Goal: Task Accomplishment & Management: Use online tool/utility

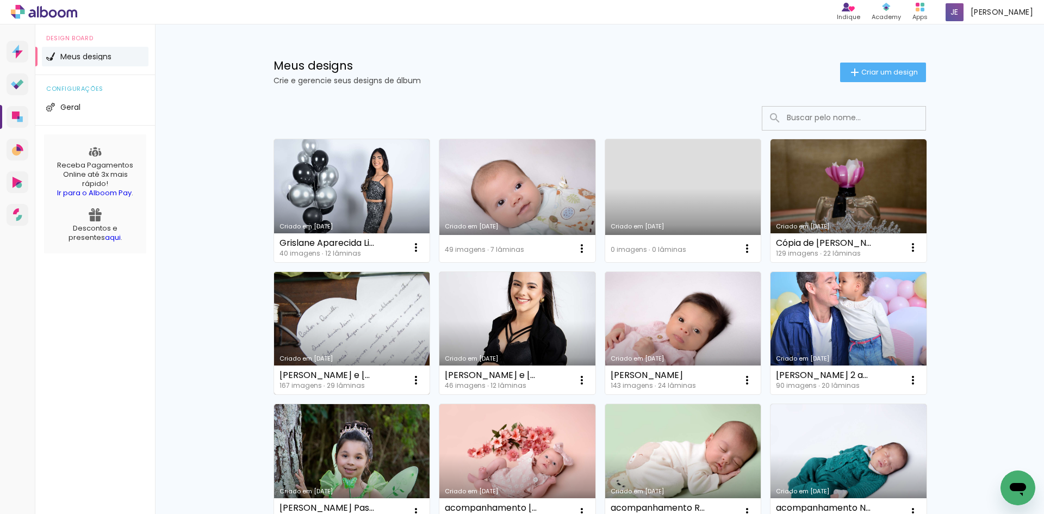
click at [375, 319] on link "Criado em [DATE]" at bounding box center [352, 333] width 156 height 123
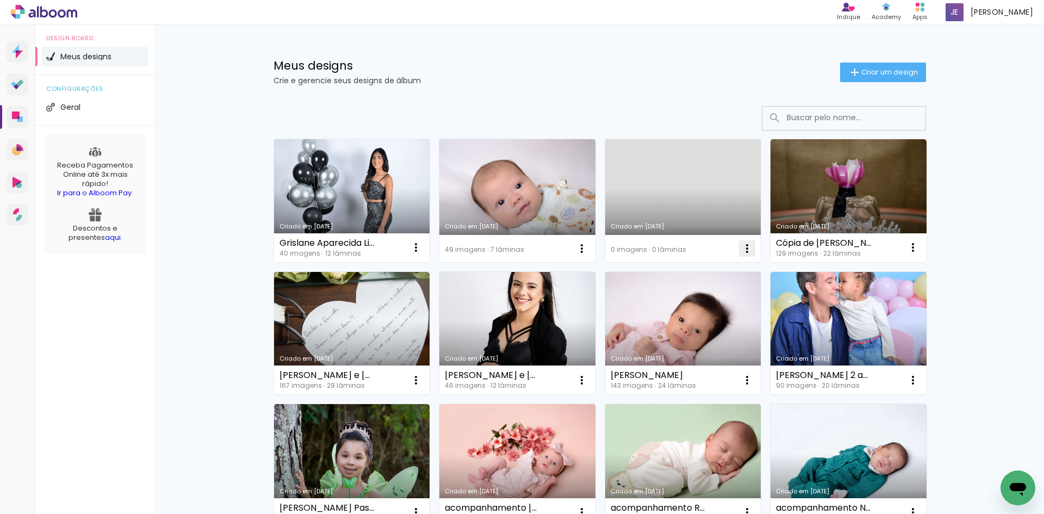
click at [741, 251] on iron-icon at bounding box center [747, 248] width 13 height 13
click at [691, 323] on span "Excluir" at bounding box center [682, 320] width 23 height 8
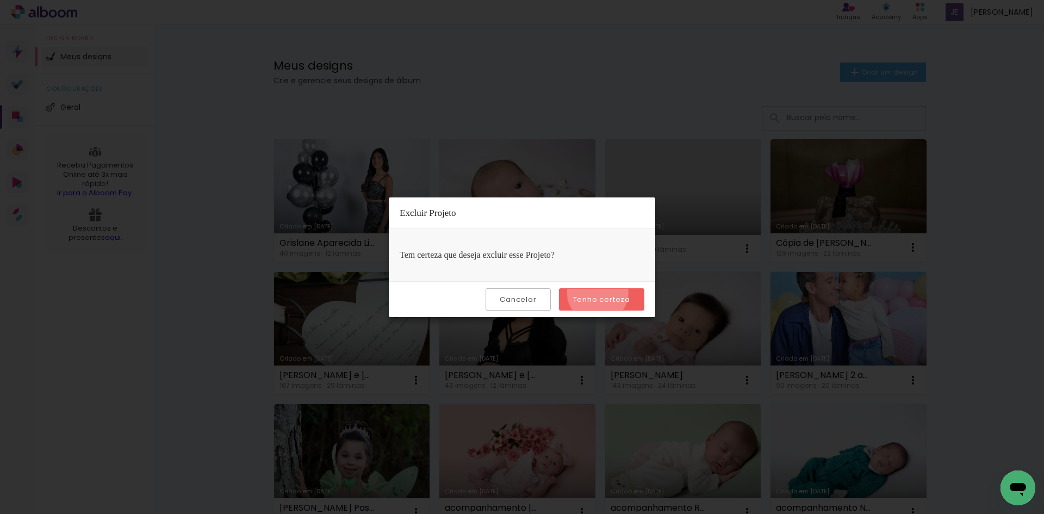
click at [599, 293] on paper-button "Tenho certeza" at bounding box center [601, 299] width 85 height 22
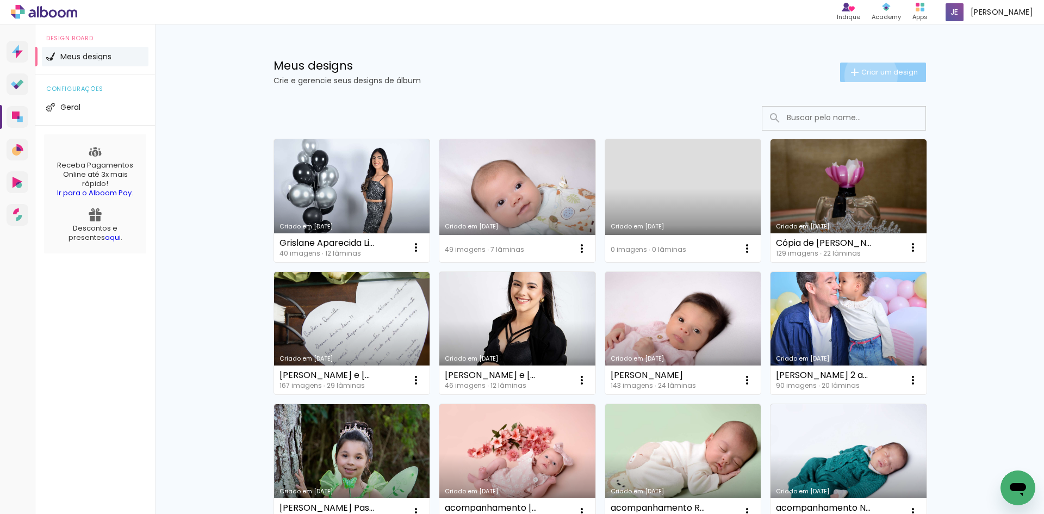
click at [865, 76] on span "Criar um design" at bounding box center [889, 72] width 57 height 7
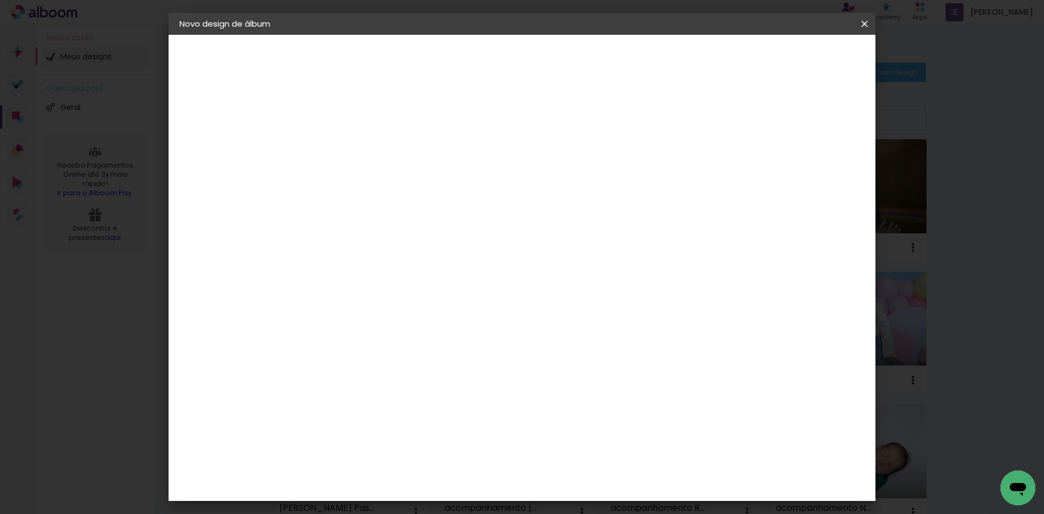
click at [357, 151] on input at bounding box center [357, 146] width 0 height 17
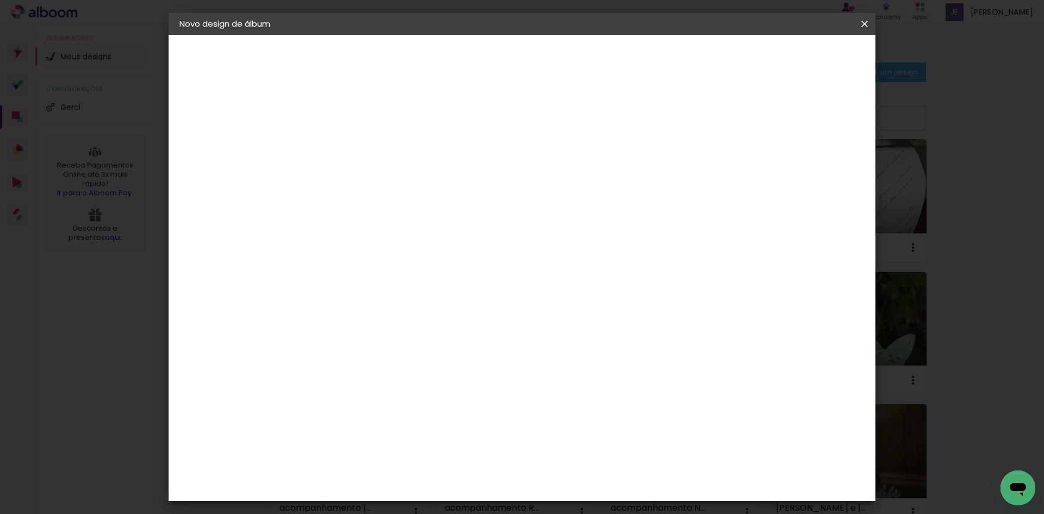
type input "Batizado [PERSON_NAME] do Lago_[DATE]"
type paper-input "Batizado [PERSON_NAME] do Lago_[DATE]"
click at [0, 0] on slot "Avançar" at bounding box center [0, 0] width 0 height 0
click at [440, 210] on input at bounding box center [385, 207] width 110 height 14
type input "INTER"
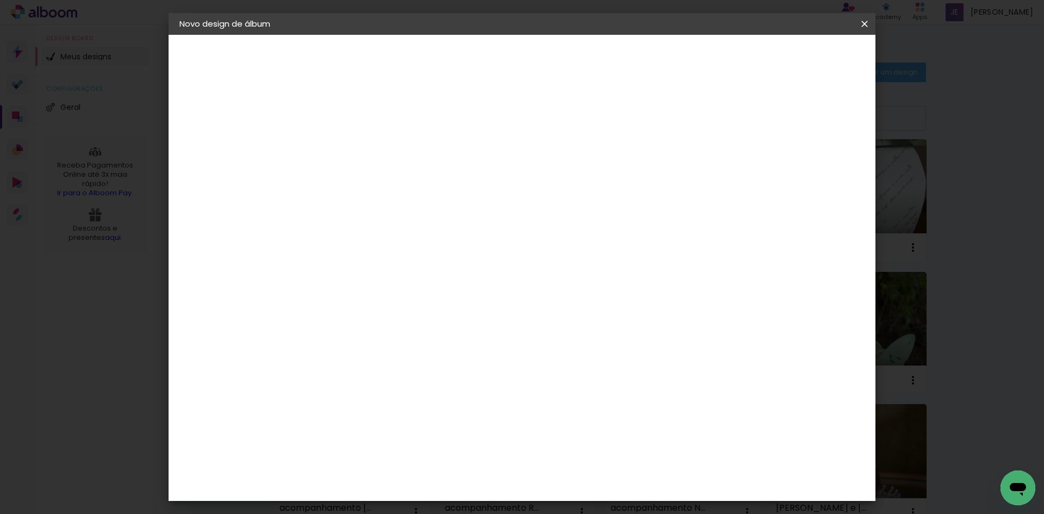
type paper-input "INTER"
click at [374, 246] on div "Inter Color" at bounding box center [361, 247] width 23 height 17
click at [0, 0] on slot "Avançar" at bounding box center [0, 0] width 0 height 0
click at [431, 230] on span "20 × 25" at bounding box center [405, 238] width 51 height 22
click at [535, 51] on paper-button "Avançar" at bounding box center [507, 57] width 53 height 18
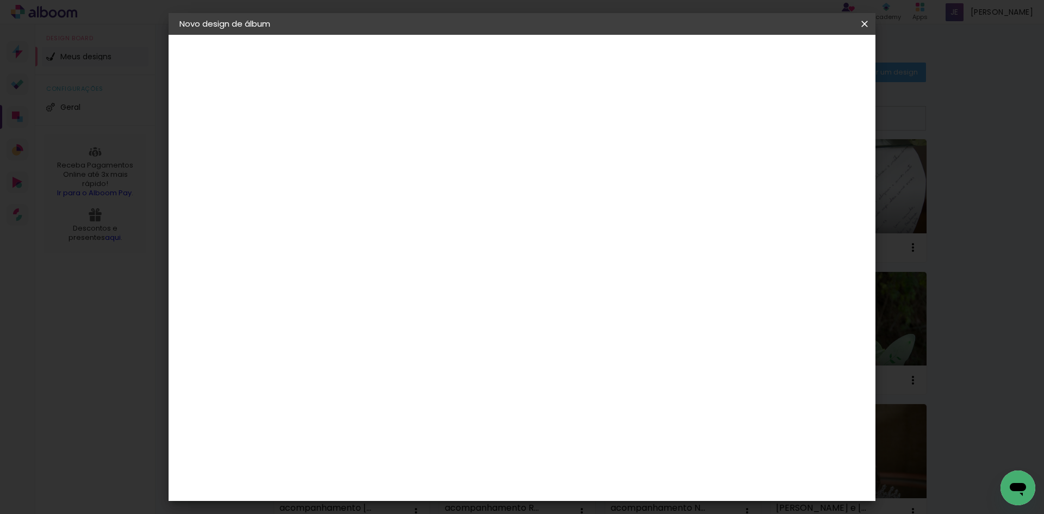
click at [797, 61] on span "Iniciar design" at bounding box center [771, 58] width 49 height 8
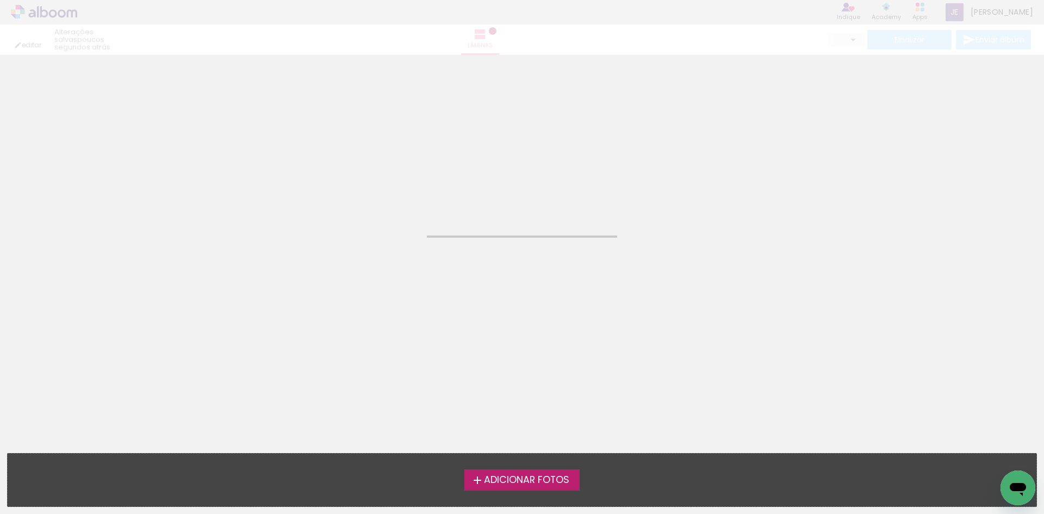
click at [519, 475] on span "Adicionar Fotos" at bounding box center [526, 480] width 85 height 10
click at [0, 0] on input "file" at bounding box center [0, 0] width 0 height 0
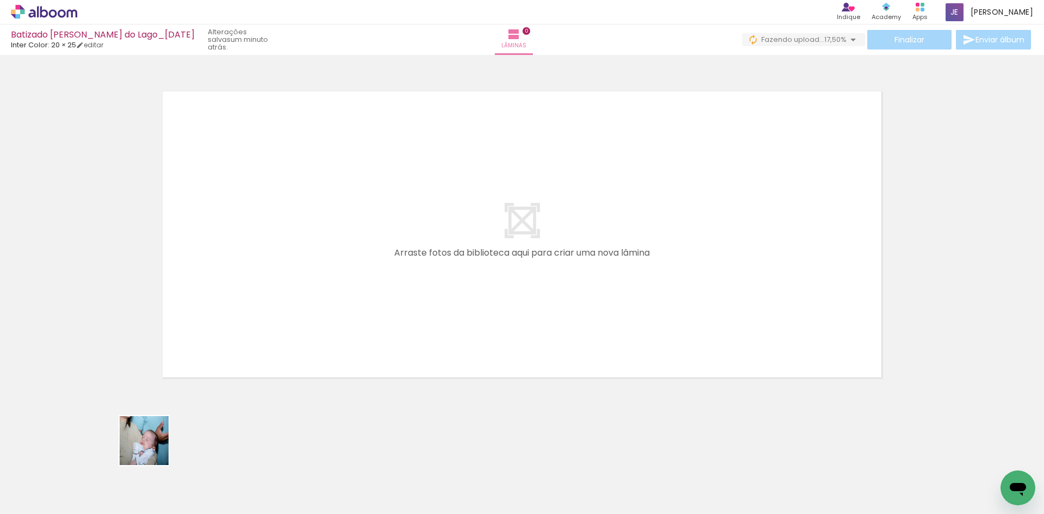
drag, startPoint x: 152, startPoint y: 449, endPoint x: 231, endPoint y: 344, distance: 131.3
click at [231, 344] on quentale-workspace at bounding box center [522, 257] width 1044 height 514
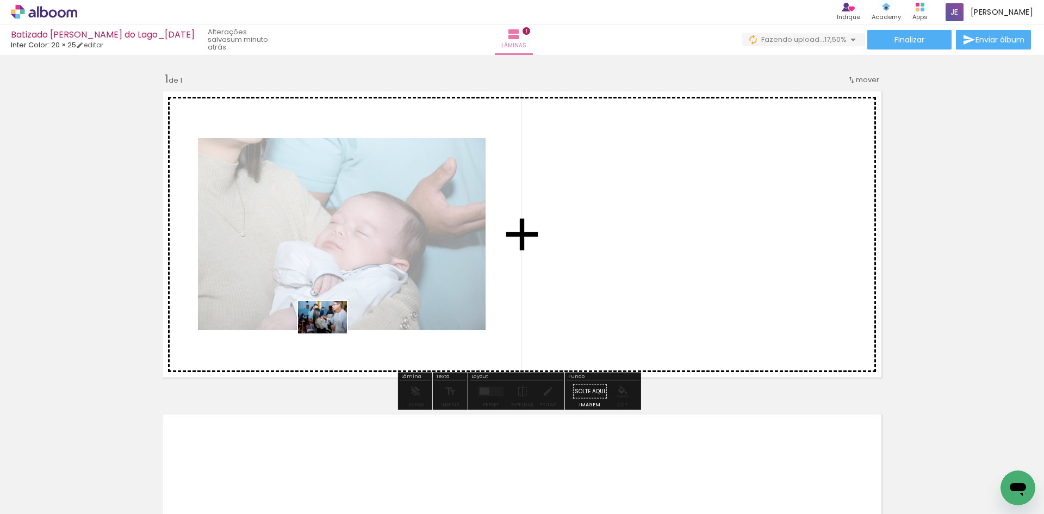
drag, startPoint x: 179, startPoint y: 487, endPoint x: 331, endPoint y: 333, distance: 216.1
click at [331, 333] on quentale-workspace at bounding box center [522, 257] width 1044 height 514
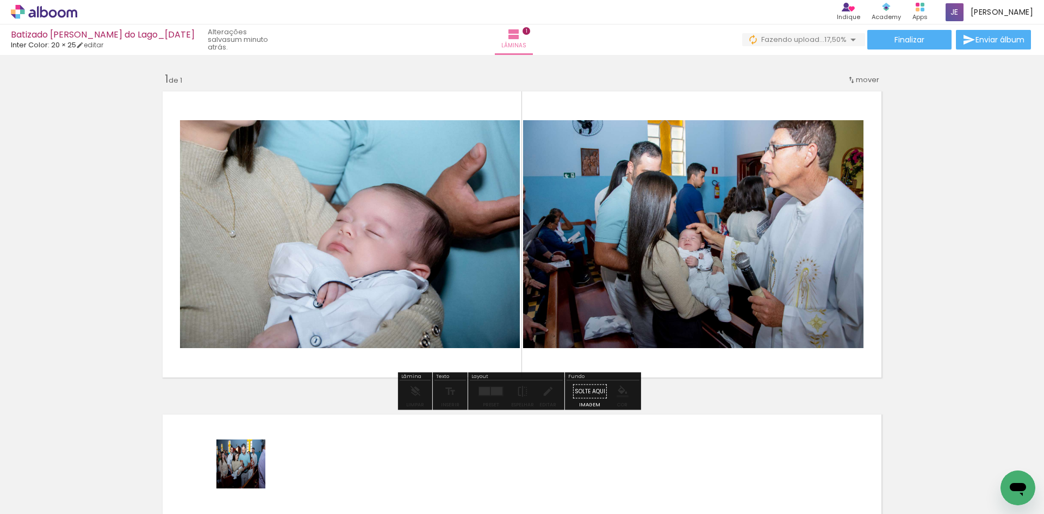
drag, startPoint x: 243, startPoint y: 493, endPoint x: 311, endPoint y: 325, distance: 181.3
click at [333, 275] on quentale-workspace at bounding box center [522, 257] width 1044 height 514
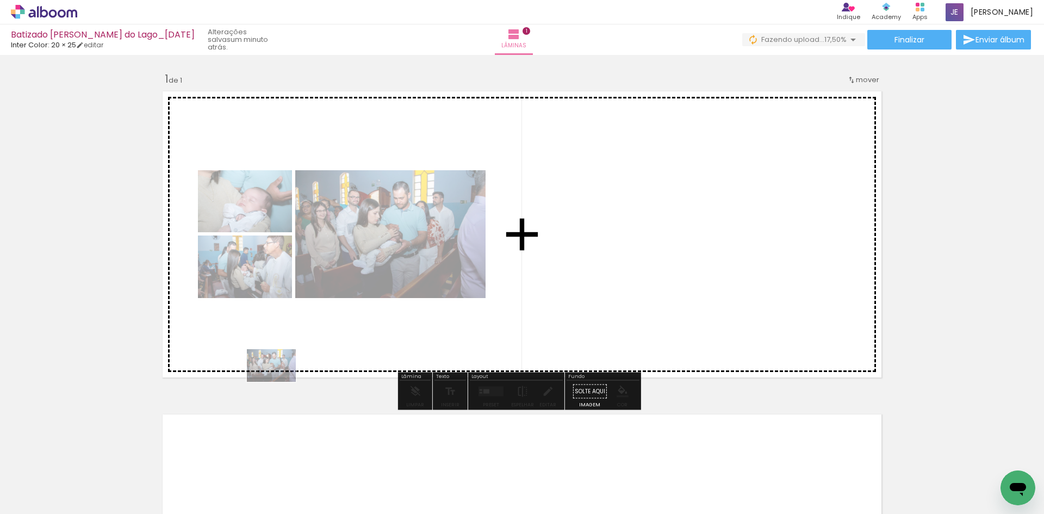
drag, startPoint x: 240, startPoint y: 476, endPoint x: 280, endPoint y: 382, distance: 102.6
click at [280, 382] on quentale-workspace at bounding box center [522, 257] width 1044 height 514
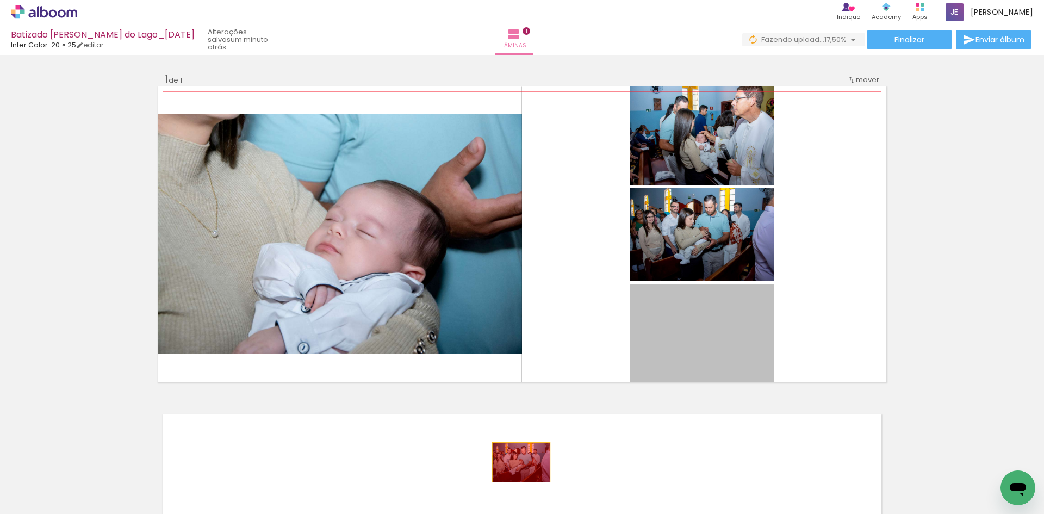
drag, startPoint x: 683, startPoint y: 336, endPoint x: 489, endPoint y: 483, distance: 243.6
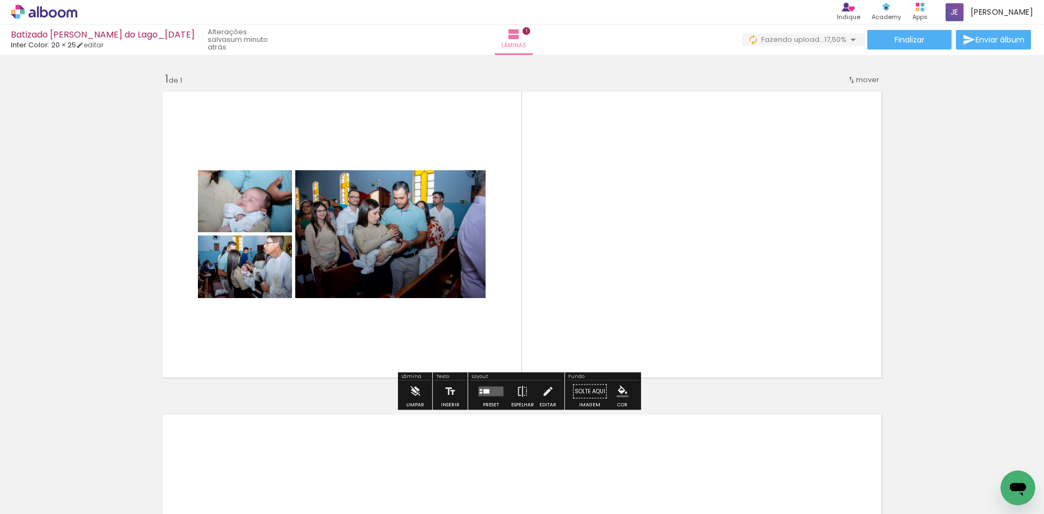
click at [34, 479] on input "Todas as fotos" at bounding box center [30, 480] width 41 height 9
click at [0, 0] on slot "Não utilizadas" at bounding box center [0, 0] width 0 height 0
type input "Não utilizadas"
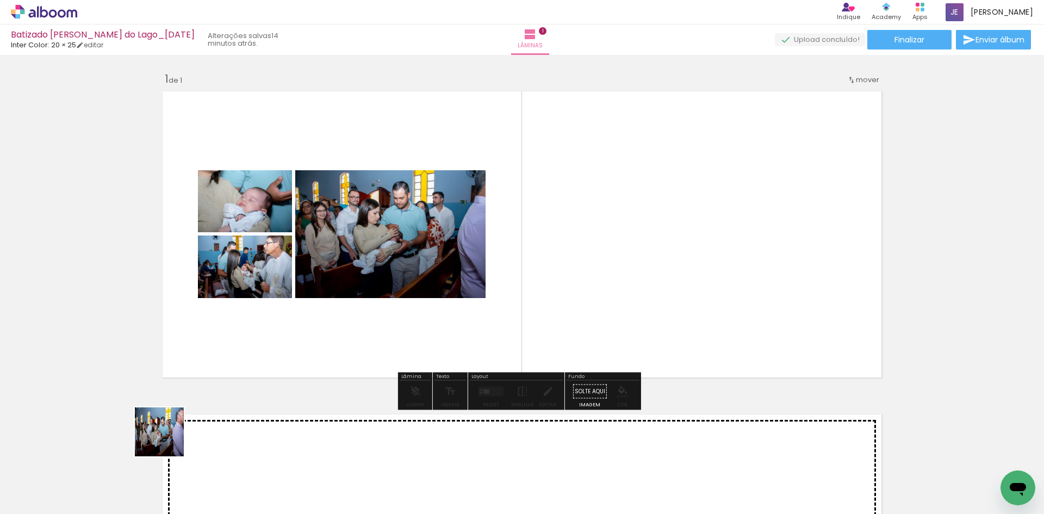
drag, startPoint x: 131, startPoint y: 467, endPoint x: 258, endPoint y: 382, distance: 153.2
click at [257, 382] on quentale-workspace at bounding box center [522, 257] width 1044 height 514
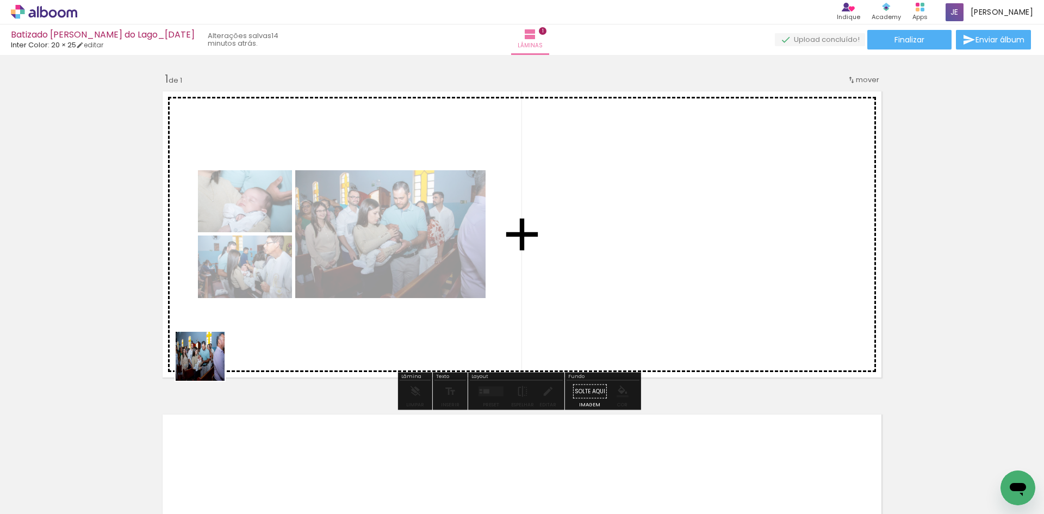
drag, startPoint x: 132, startPoint y: 477, endPoint x: 210, endPoint y: 363, distance: 138.2
click at [210, 363] on quentale-workspace at bounding box center [522, 257] width 1044 height 514
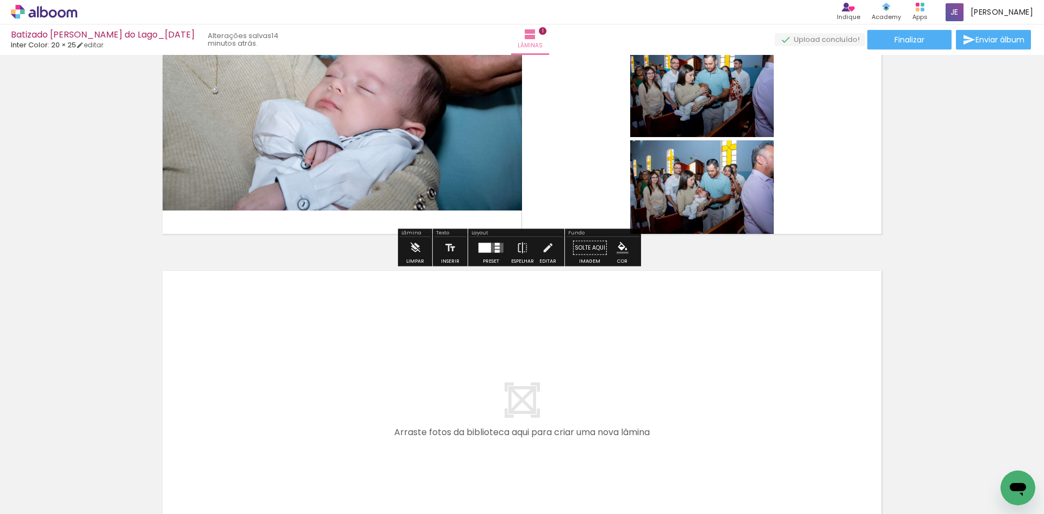
scroll to position [163, 0]
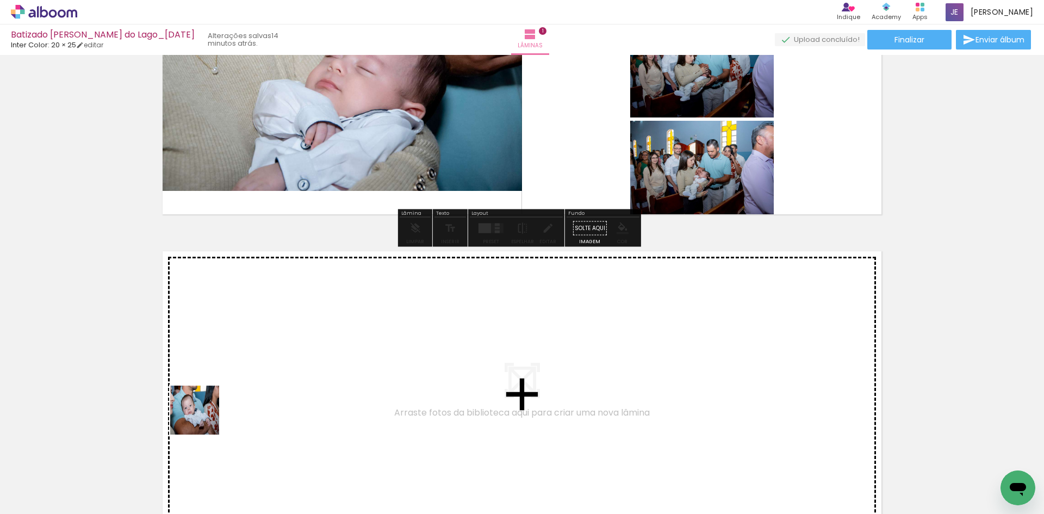
drag, startPoint x: 178, startPoint y: 432, endPoint x: 227, endPoint y: 407, distance: 54.5
click at [227, 407] on quentale-workspace at bounding box center [522, 257] width 1044 height 514
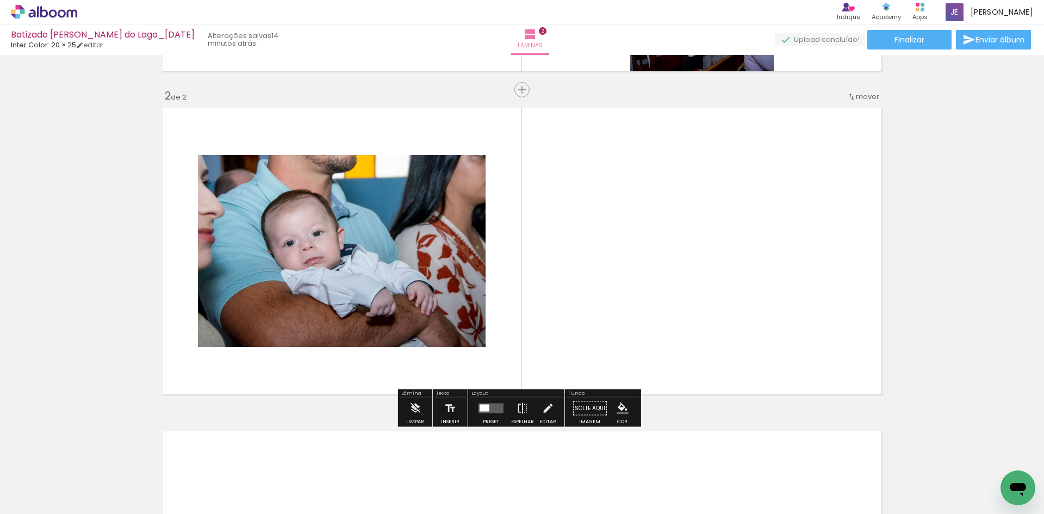
scroll to position [307, 0]
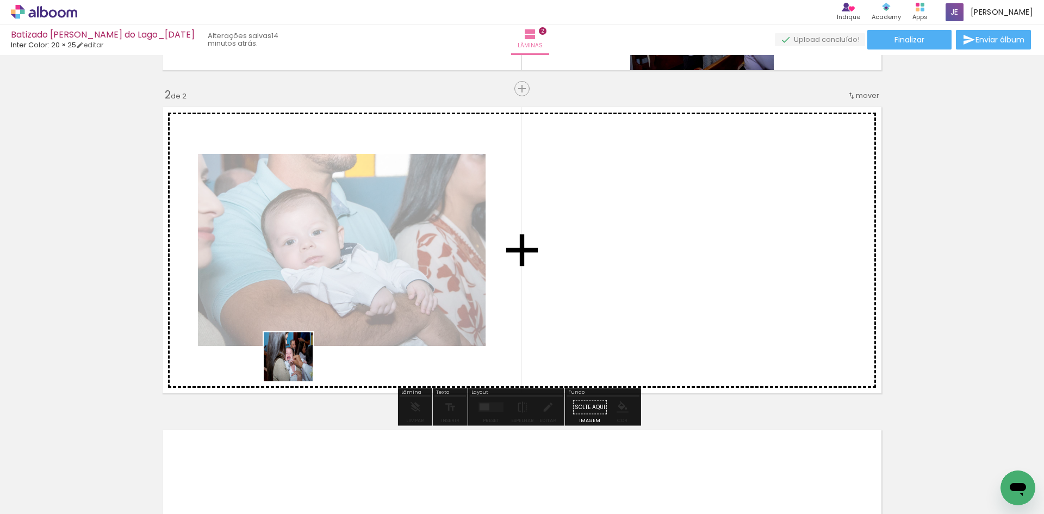
drag, startPoint x: 122, startPoint y: 479, endPoint x: 310, endPoint y: 357, distance: 223.4
click at [310, 357] on quentale-workspace at bounding box center [522, 257] width 1044 height 514
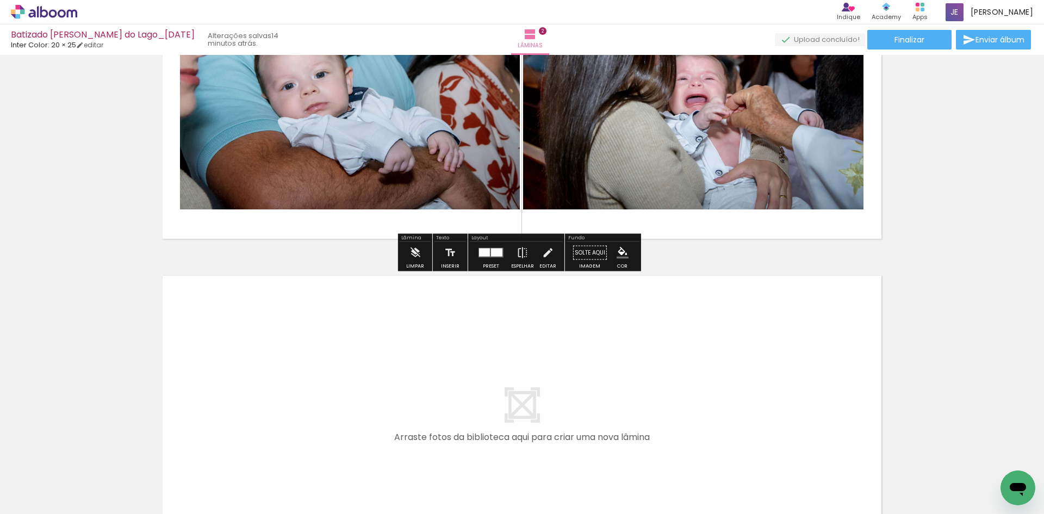
scroll to position [470, 0]
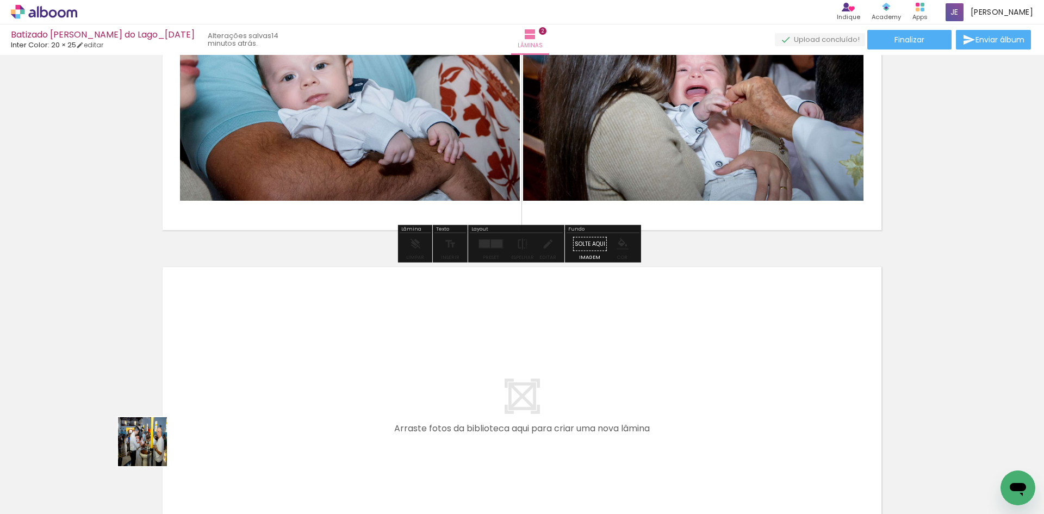
drag, startPoint x: 127, startPoint y: 477, endPoint x: 225, endPoint y: 394, distance: 128.1
click at [225, 394] on quentale-workspace at bounding box center [522, 257] width 1044 height 514
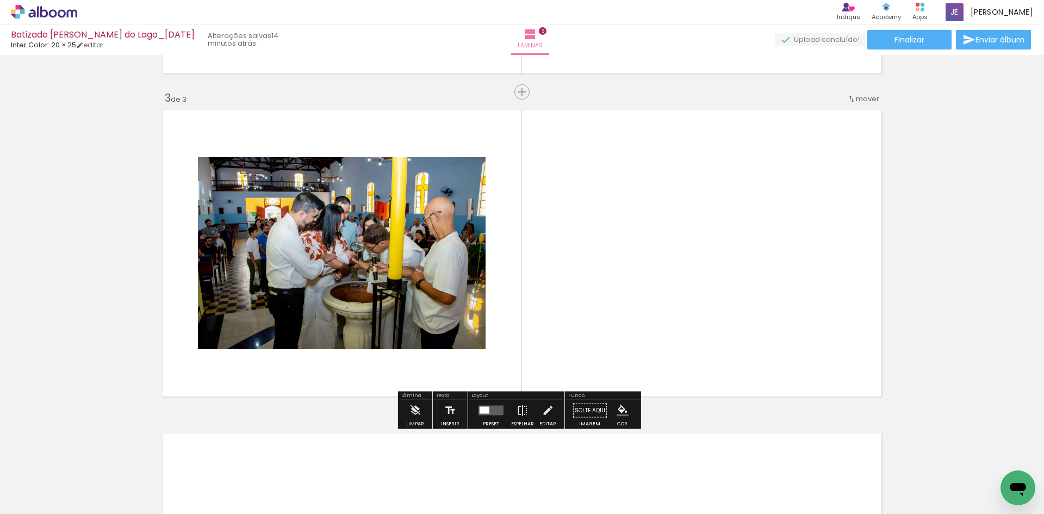
scroll to position [630, 0]
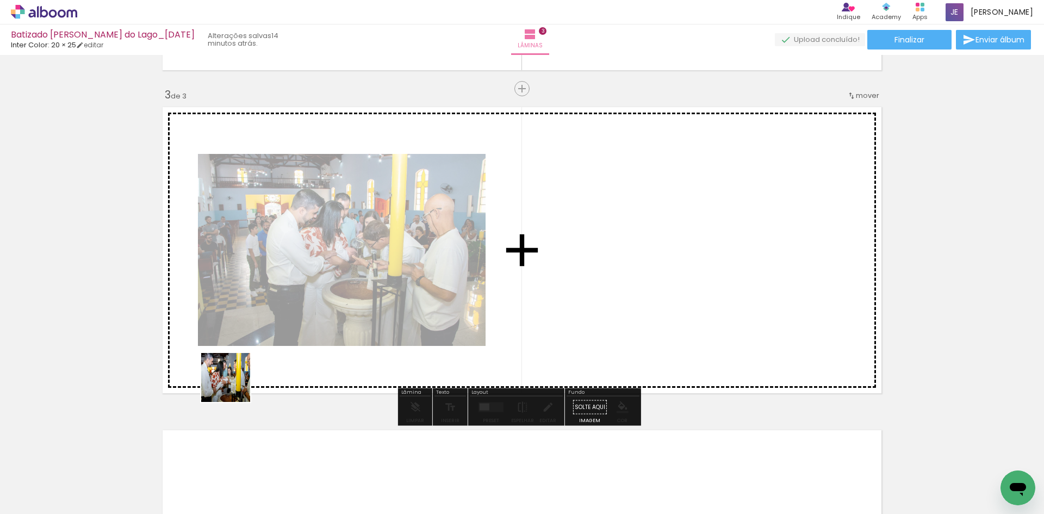
drag, startPoint x: 127, startPoint y: 479, endPoint x: 264, endPoint y: 348, distance: 189.2
click at [294, 331] on quentale-workspace at bounding box center [522, 257] width 1044 height 514
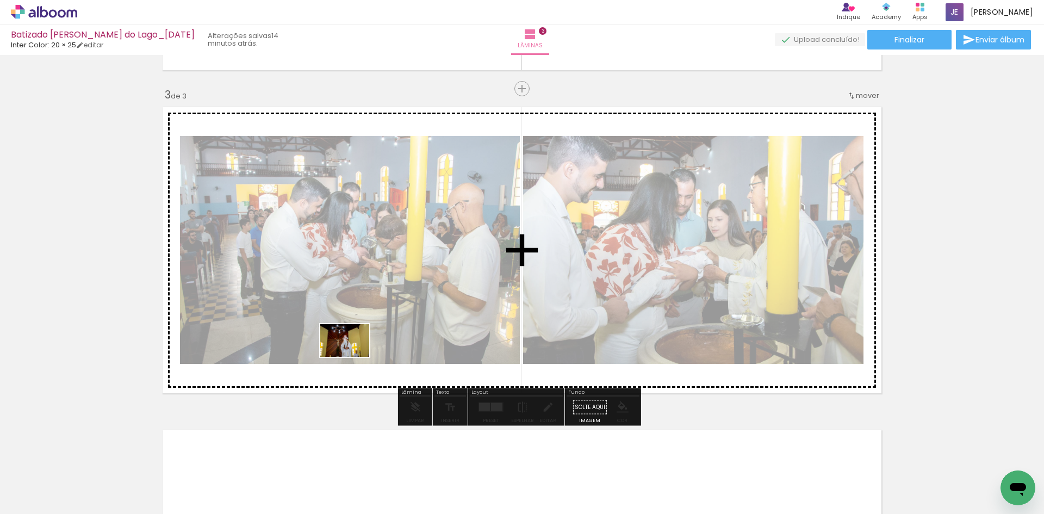
drag, startPoint x: 119, startPoint y: 492, endPoint x: 353, endPoint y: 357, distance: 270.4
click at [353, 357] on quentale-workspace at bounding box center [522, 257] width 1044 height 514
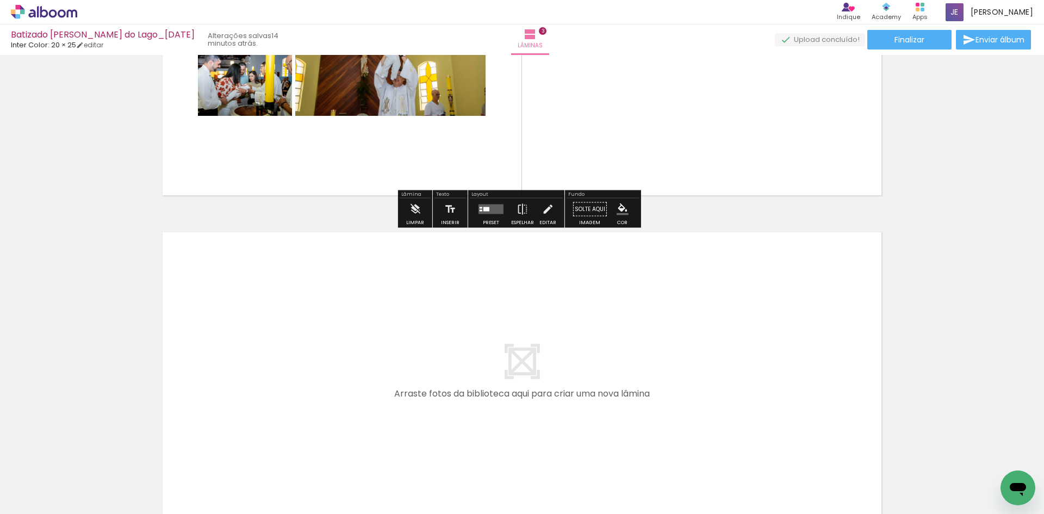
scroll to position [848, 0]
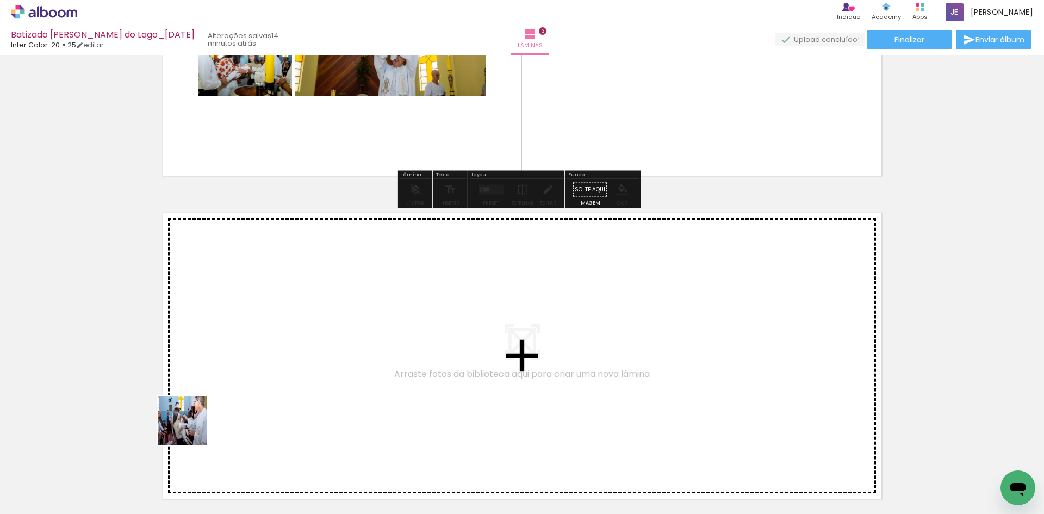
drag, startPoint x: 117, startPoint y: 480, endPoint x: 270, endPoint y: 373, distance: 186.6
click at [270, 373] on quentale-workspace at bounding box center [522, 257] width 1044 height 514
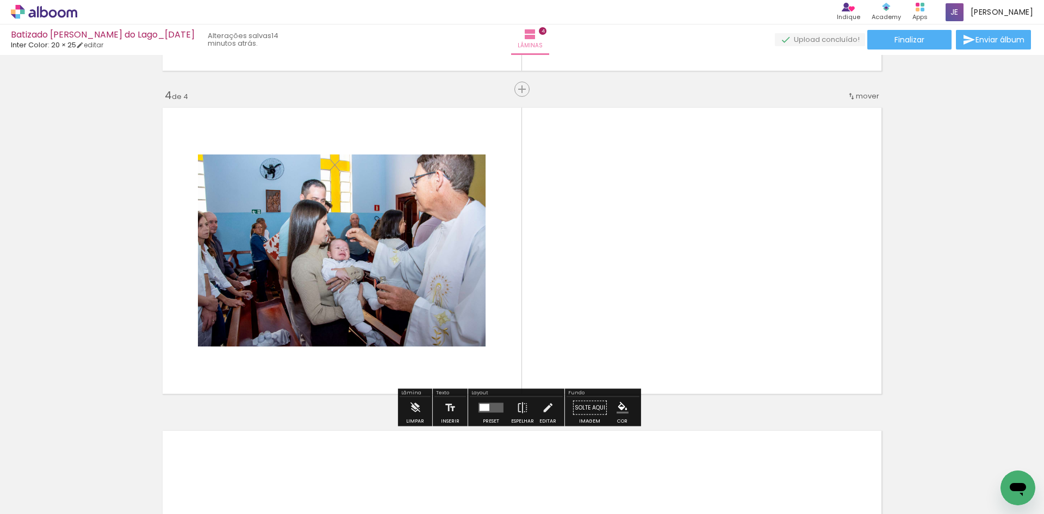
scroll to position [953, 0]
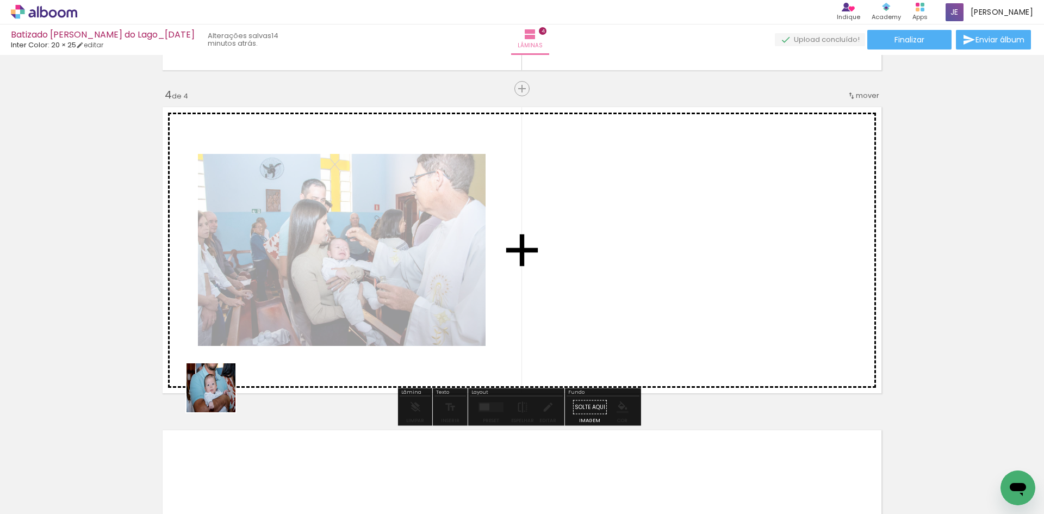
drag, startPoint x: 219, startPoint y: 396, endPoint x: 319, endPoint y: 313, distance: 129.4
click at [319, 313] on quentale-workspace at bounding box center [522, 257] width 1044 height 514
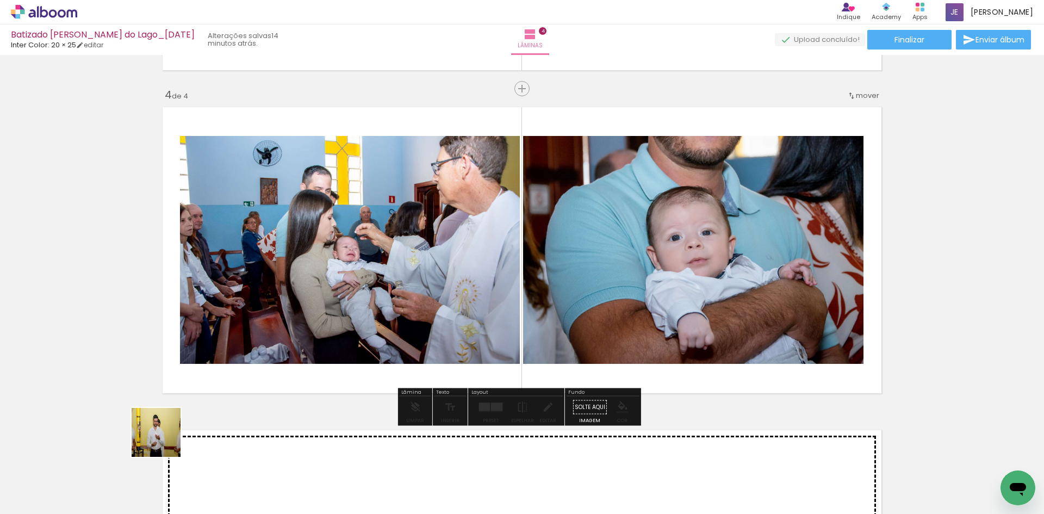
drag, startPoint x: 164, startPoint y: 440, endPoint x: 767, endPoint y: 107, distance: 689.1
click at [462, 288] on quentale-workspace at bounding box center [522, 257] width 1044 height 514
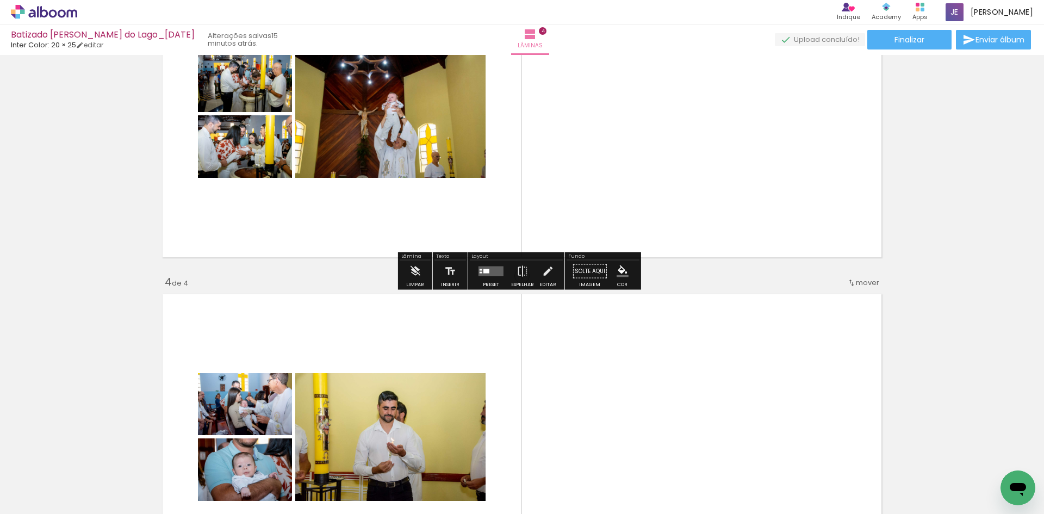
scroll to position [627, 0]
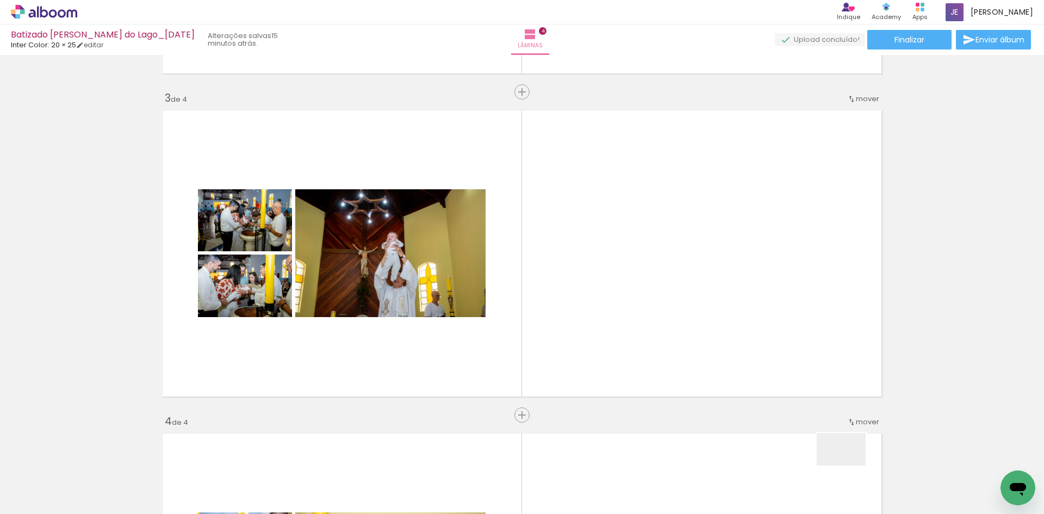
drag, startPoint x: 849, startPoint y: 465, endPoint x: 783, endPoint y: 320, distance: 160.4
click at [783, 321] on quentale-workspace at bounding box center [522, 257] width 1044 height 514
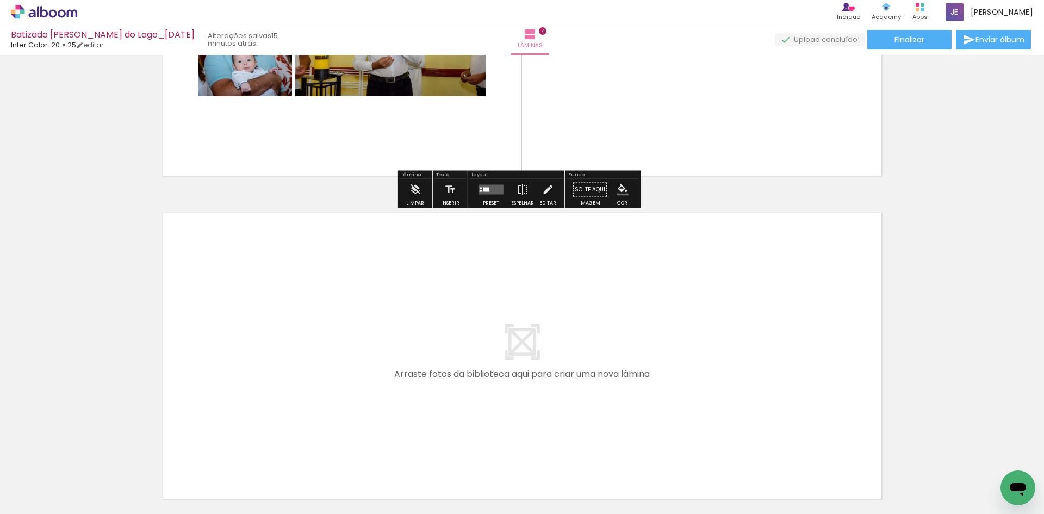
scroll to position [1267, 0]
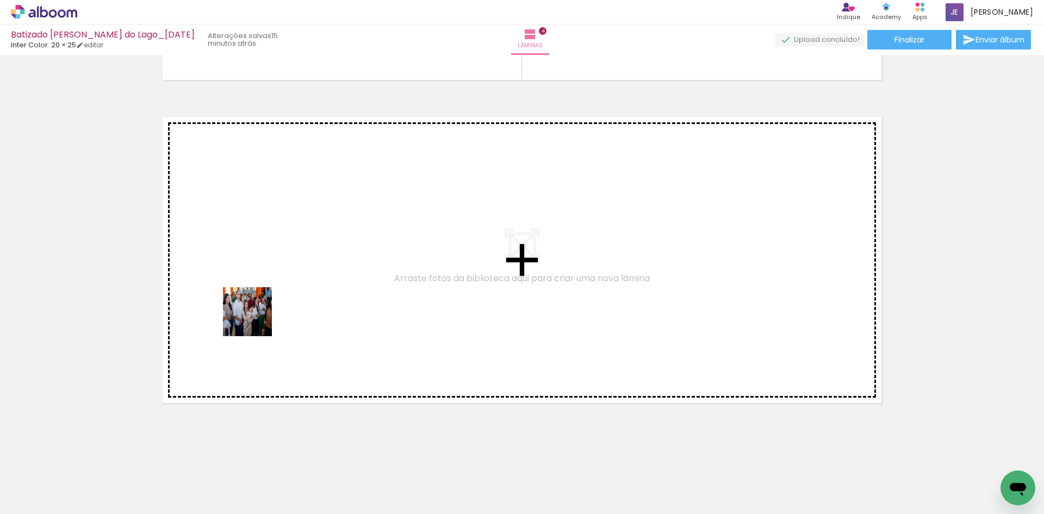
drag, startPoint x: 115, startPoint y: 480, endPoint x: 256, endPoint y: 320, distance: 213.5
click at [256, 320] on quentale-workspace at bounding box center [522, 257] width 1044 height 514
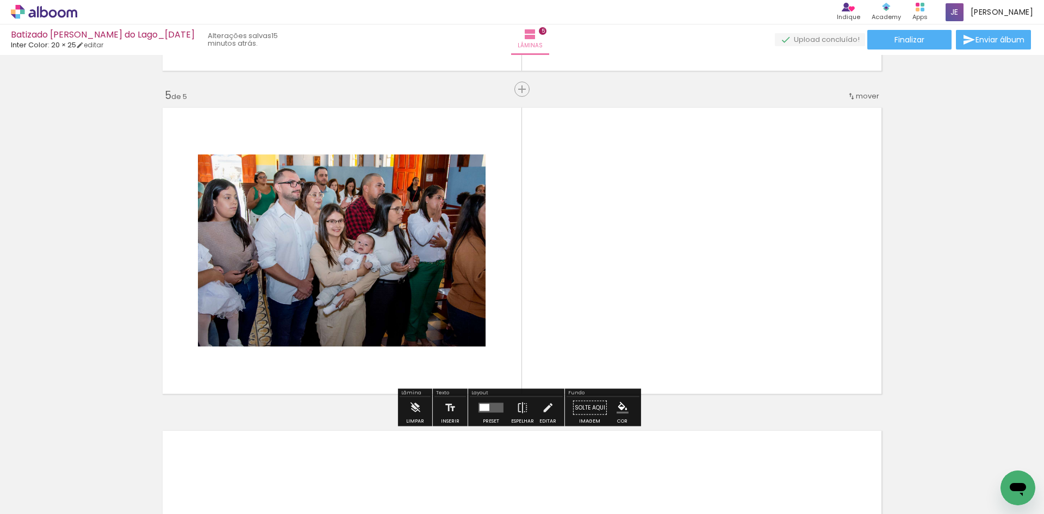
scroll to position [1276, 0]
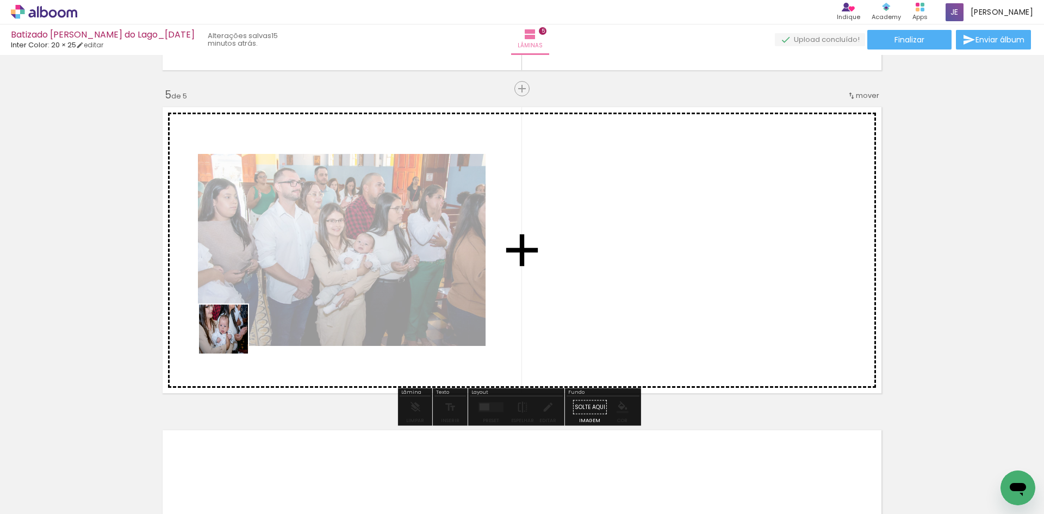
drag, startPoint x: 115, startPoint y: 492, endPoint x: 209, endPoint y: 408, distance: 125.2
click at [266, 296] on quentale-workspace at bounding box center [522, 257] width 1044 height 514
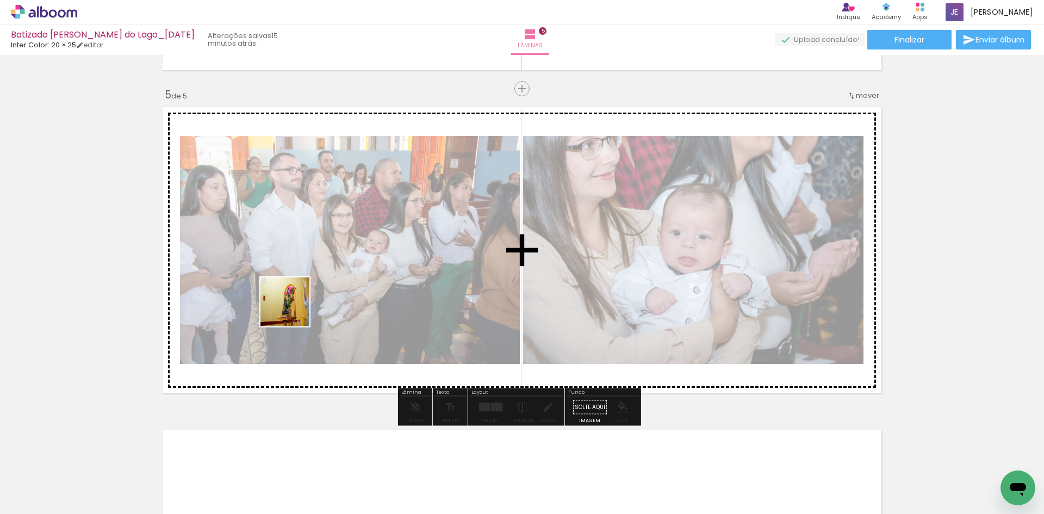
drag, startPoint x: 117, startPoint y: 477, endPoint x: 299, endPoint y: 305, distance: 250.4
click at [299, 305] on quentale-workspace at bounding box center [522, 257] width 1044 height 514
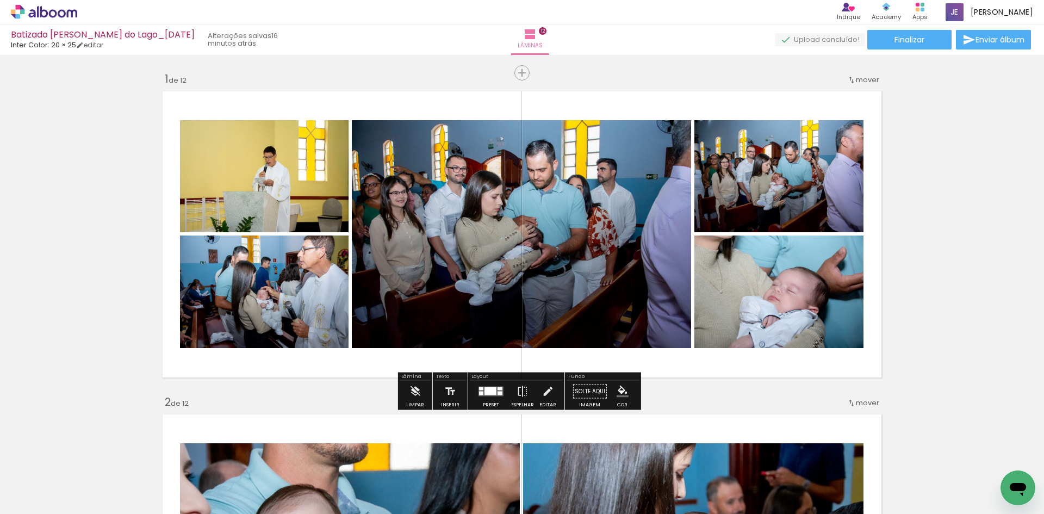
scroll to position [598, 0]
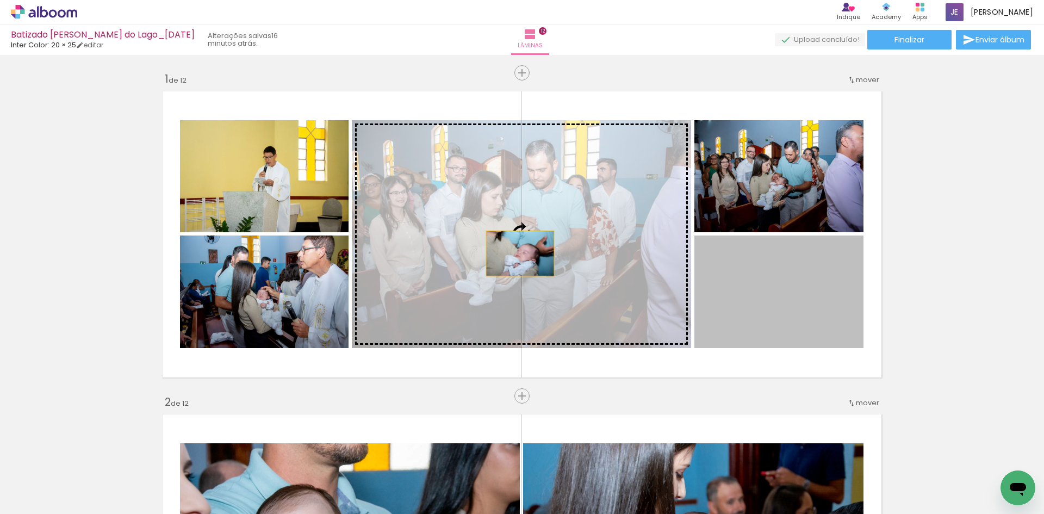
drag, startPoint x: 796, startPoint y: 312, endPoint x: 516, endPoint y: 253, distance: 286.0
click at [0, 0] on slot at bounding box center [0, 0] width 0 height 0
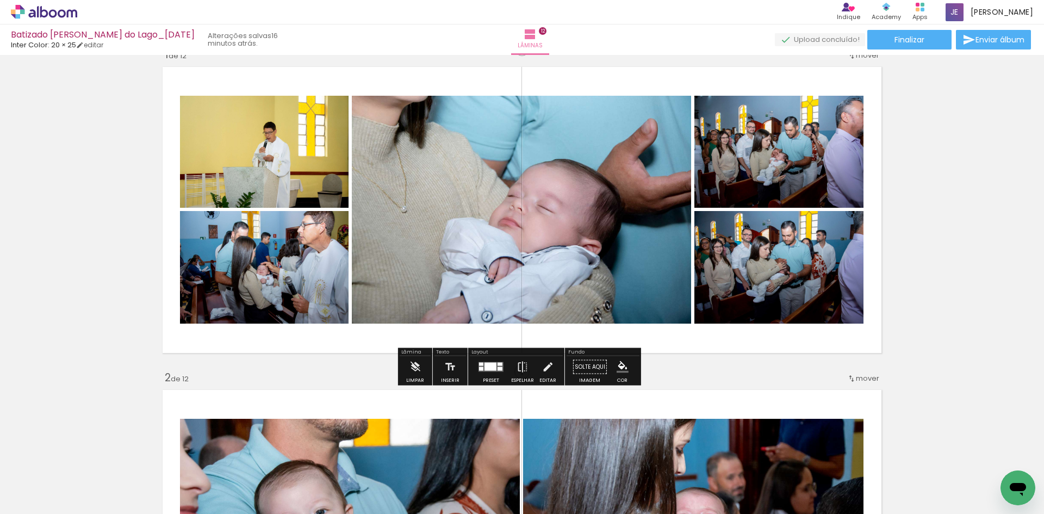
scroll to position [0, 0]
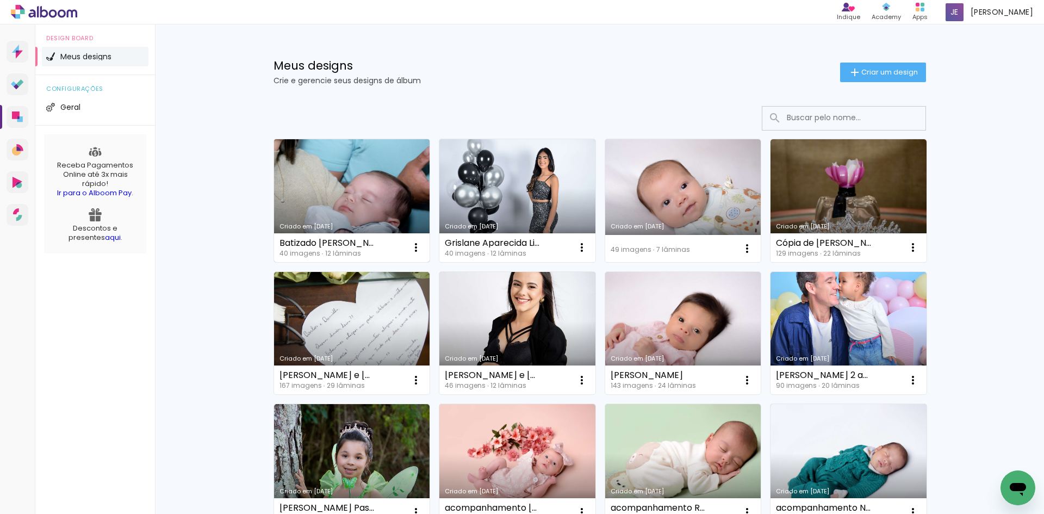
click at [378, 198] on link "Criado em [DATE]" at bounding box center [352, 200] width 156 height 123
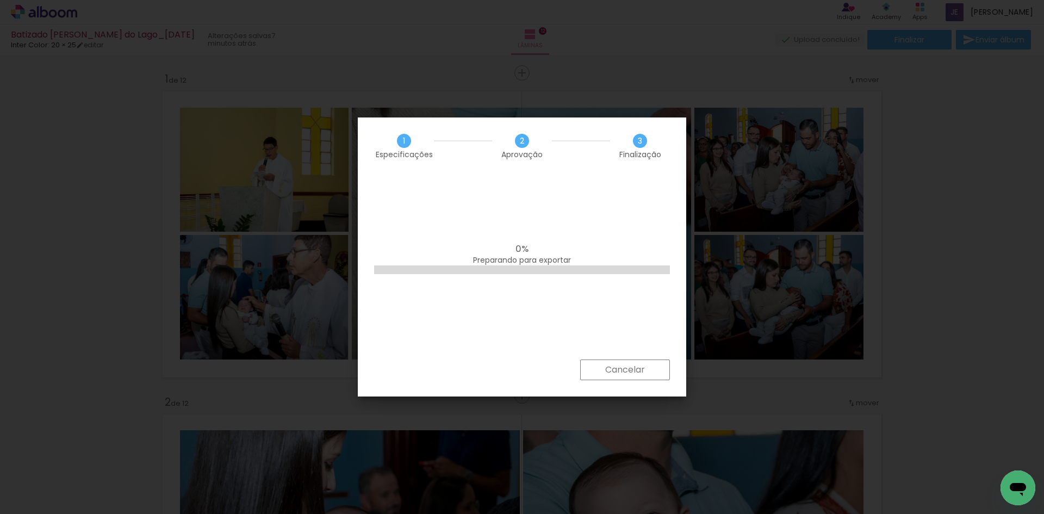
scroll to position [598, 0]
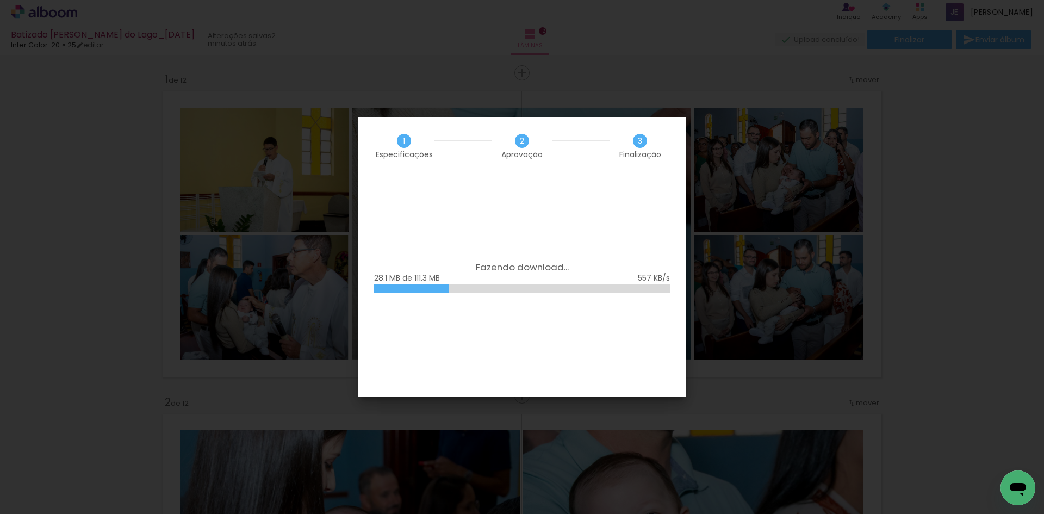
scroll to position [598, 0]
